Goal: Task Accomplishment & Management: Manage account settings

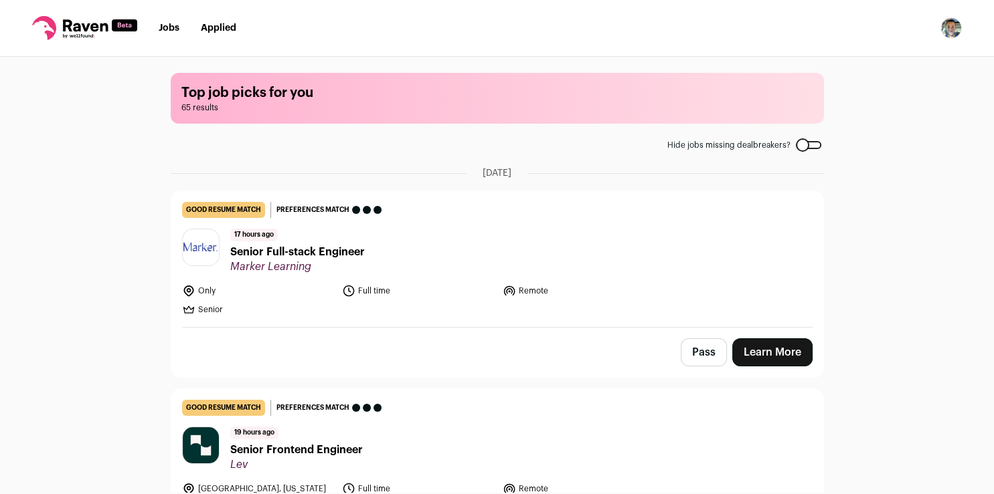
click at [953, 37] on img "Open dropdown" at bounding box center [950, 27] width 21 height 21
click at [895, 91] on link "Subscription" at bounding box center [887, 97] width 148 height 32
click at [856, 66] on link "Settings" at bounding box center [887, 62] width 148 height 32
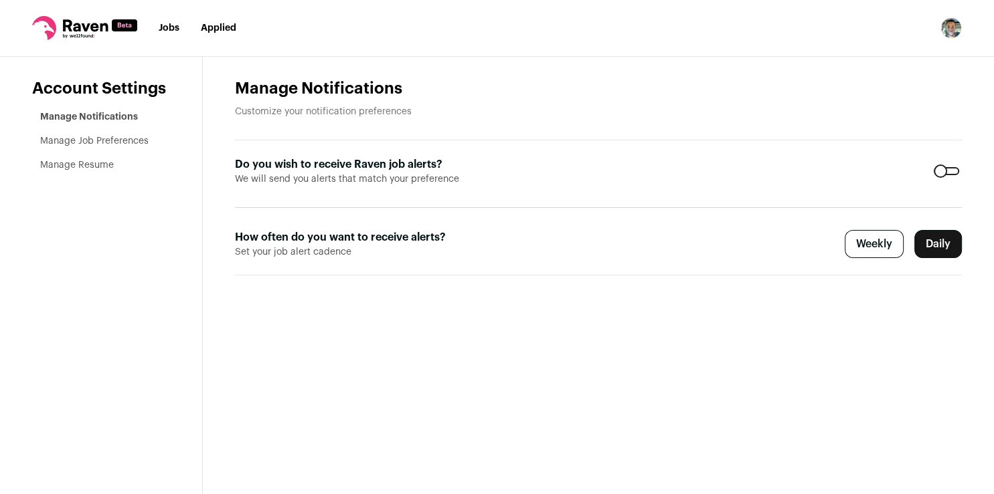
click at [86, 166] on link "Manage Resume" at bounding box center [77, 165] width 74 height 9
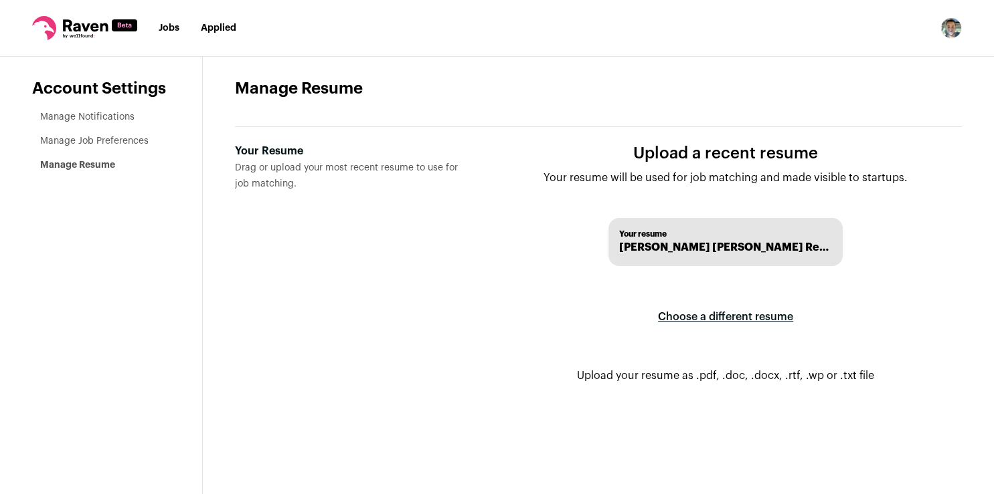
click at [739, 314] on label "Choose a different resume" at bounding box center [725, 316] width 135 height 37
click at [0, 0] on input "Your Resume Drag or upload your most recent resume to use for job matching." at bounding box center [0, 0] width 0 height 0
click at [704, 248] on span "[PERSON_NAME] [PERSON_NAME] Resume.pdf" at bounding box center [725, 248] width 213 height 16
click at [794, 239] on span "Your resume" at bounding box center [725, 234] width 213 height 11
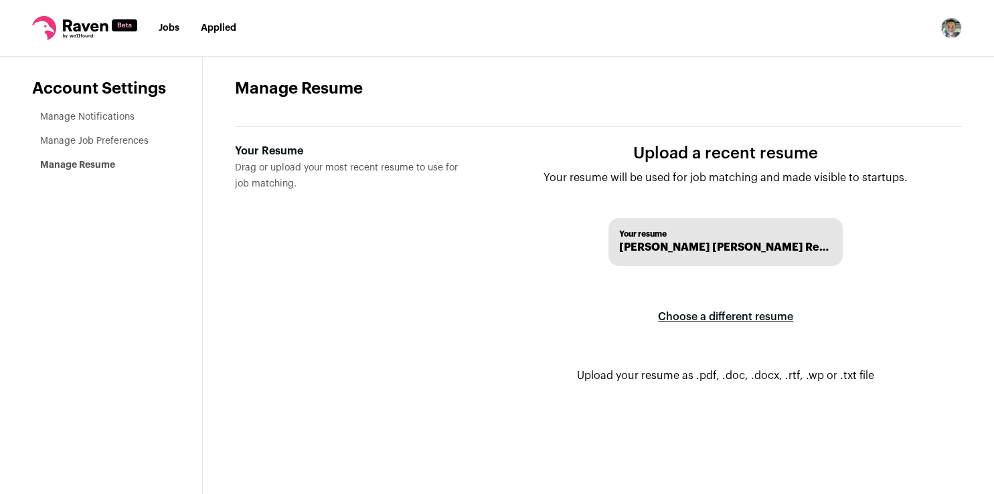
click at [794, 239] on span "Your resume" at bounding box center [725, 234] width 213 height 11
click at [103, 122] on link "Manage Notifications" at bounding box center [87, 116] width 94 height 9
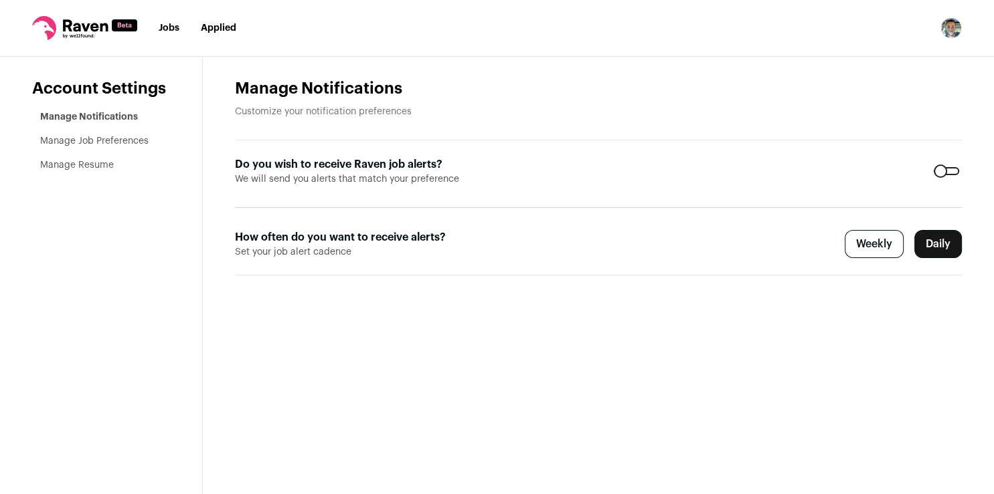
click at [372, 100] on header "Manage Notifications Customize your notification preferences" at bounding box center [598, 109] width 727 height 62
click at [114, 148] on ul "Manage Notifications Manage Job Preferences Manage Resume" at bounding box center [105, 141] width 130 height 62
click at [116, 141] on link "Manage Job Preferences" at bounding box center [94, 141] width 108 height 9
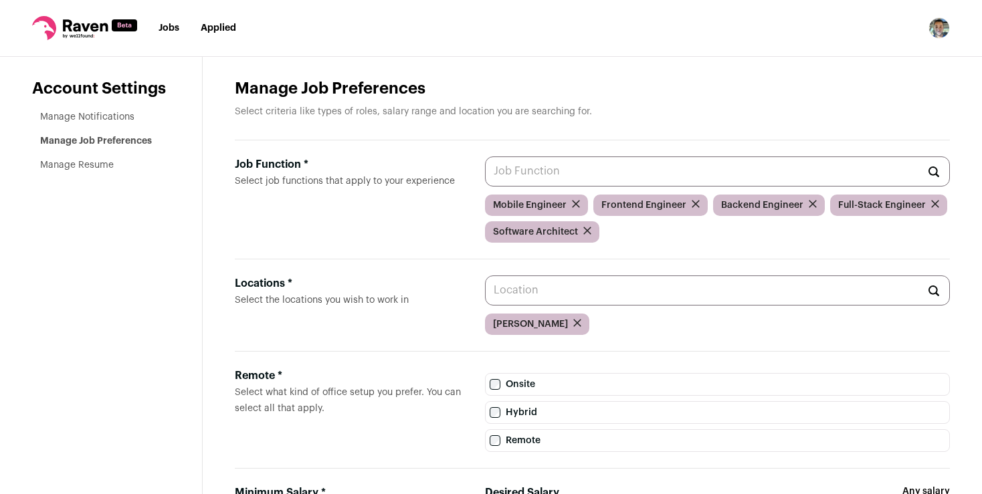
click at [98, 161] on link "Manage Resume" at bounding box center [77, 165] width 74 height 9
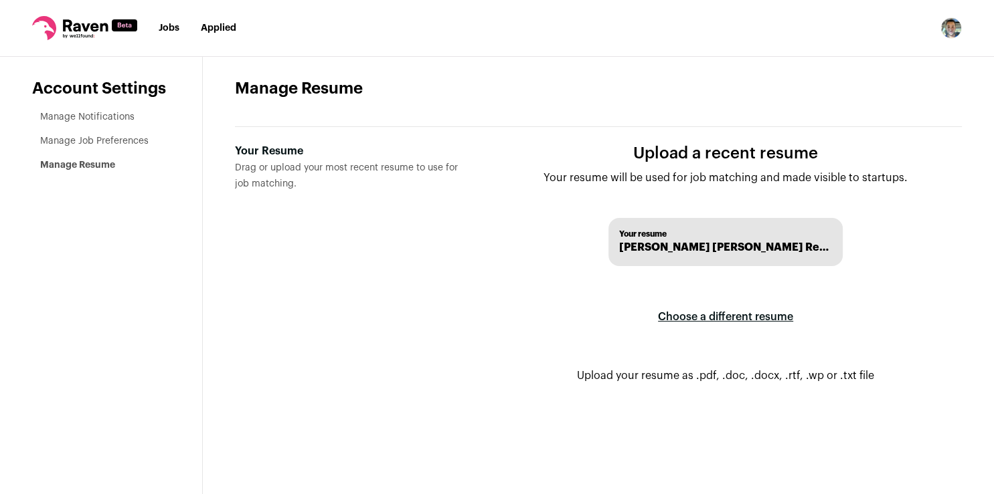
click at [713, 315] on label "Choose a different resume" at bounding box center [725, 316] width 135 height 37
click at [0, 0] on input "Your Resume Drag or upload your most recent resume to use for job matching." at bounding box center [0, 0] width 0 height 0
click at [488, 371] on div "Your Resume Drag or upload your most recent resume to use for job matching. Upl…" at bounding box center [598, 274] width 727 height 294
click at [169, 31] on link "Jobs" at bounding box center [169, 27] width 21 height 9
